Goal: Task Accomplishment & Management: Use online tool/utility

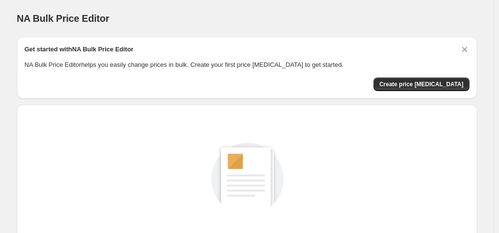
scroll to position [129, 0]
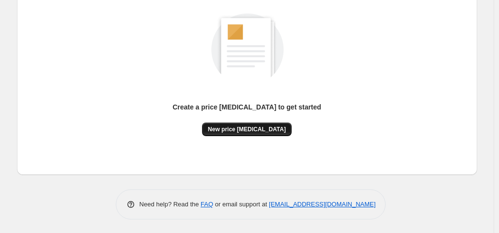
click at [237, 132] on span "New price [MEDICAL_DATA]" at bounding box center [247, 129] width 78 height 8
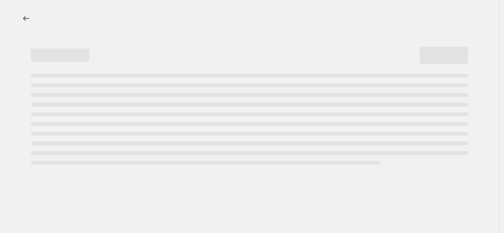
select select "percentage"
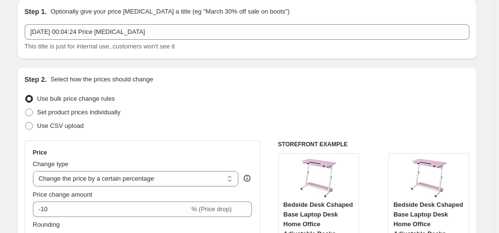
scroll to position [145, 0]
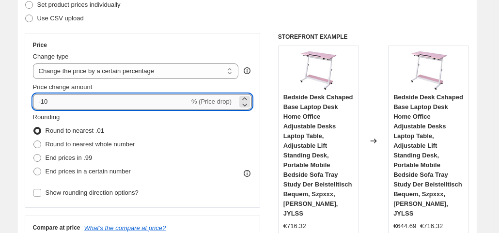
click at [120, 103] on input "-10" at bounding box center [111, 101] width 156 height 15
type input "-1"
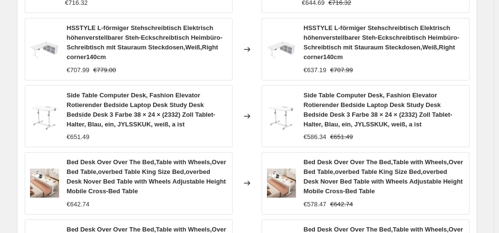
scroll to position [845, 0]
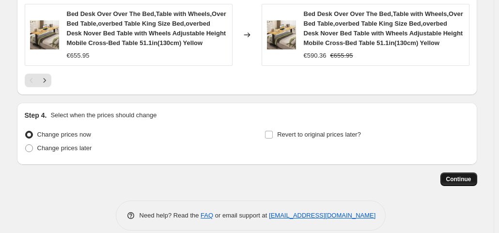
type input "-35"
click at [464, 172] on button "Continue" at bounding box center [458, 179] width 37 height 14
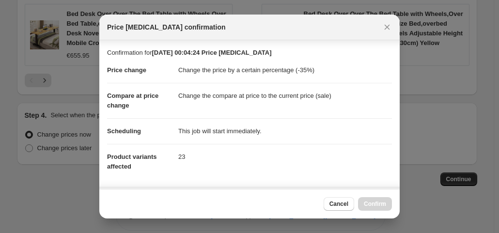
scroll to position [173, 0]
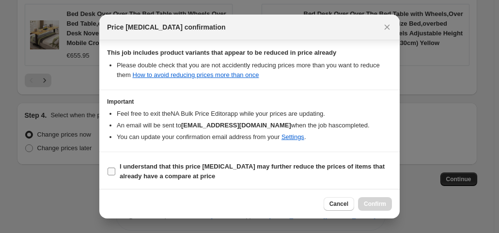
click at [111, 169] on input "I understand that this price change job may further reduce the prices of items …" at bounding box center [112, 172] width 8 height 8
checkbox input "true"
click at [374, 201] on span "Confirm" at bounding box center [375, 204] width 22 height 8
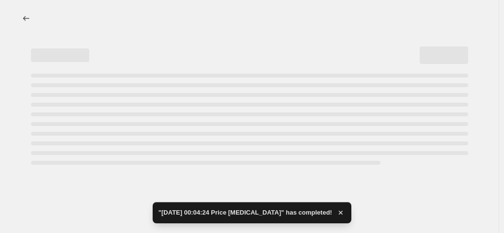
select select "percentage"
